Goal: Find specific page/section: Find specific page/section

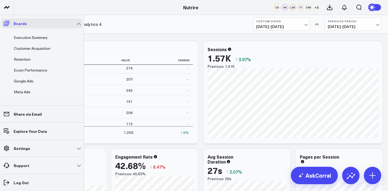
scroll to position [17, 0]
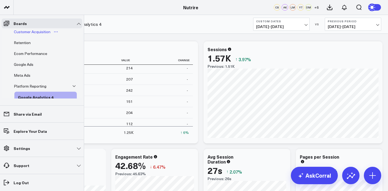
click at [20, 37] on link "Customer Acquisition" at bounding box center [36, 31] width 52 height 11
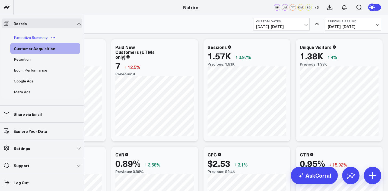
click at [28, 41] on link "Executive Summary" at bounding box center [34, 37] width 49 height 11
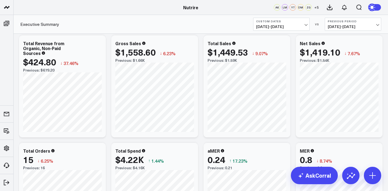
scroll to position [4, 0]
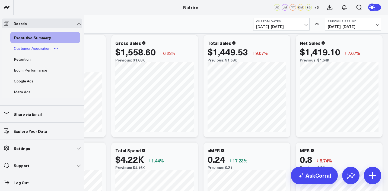
click at [18, 48] on div "Customer Acquisition" at bounding box center [31, 48] width 39 height 7
